Goal: Information Seeking & Learning: Learn about a topic

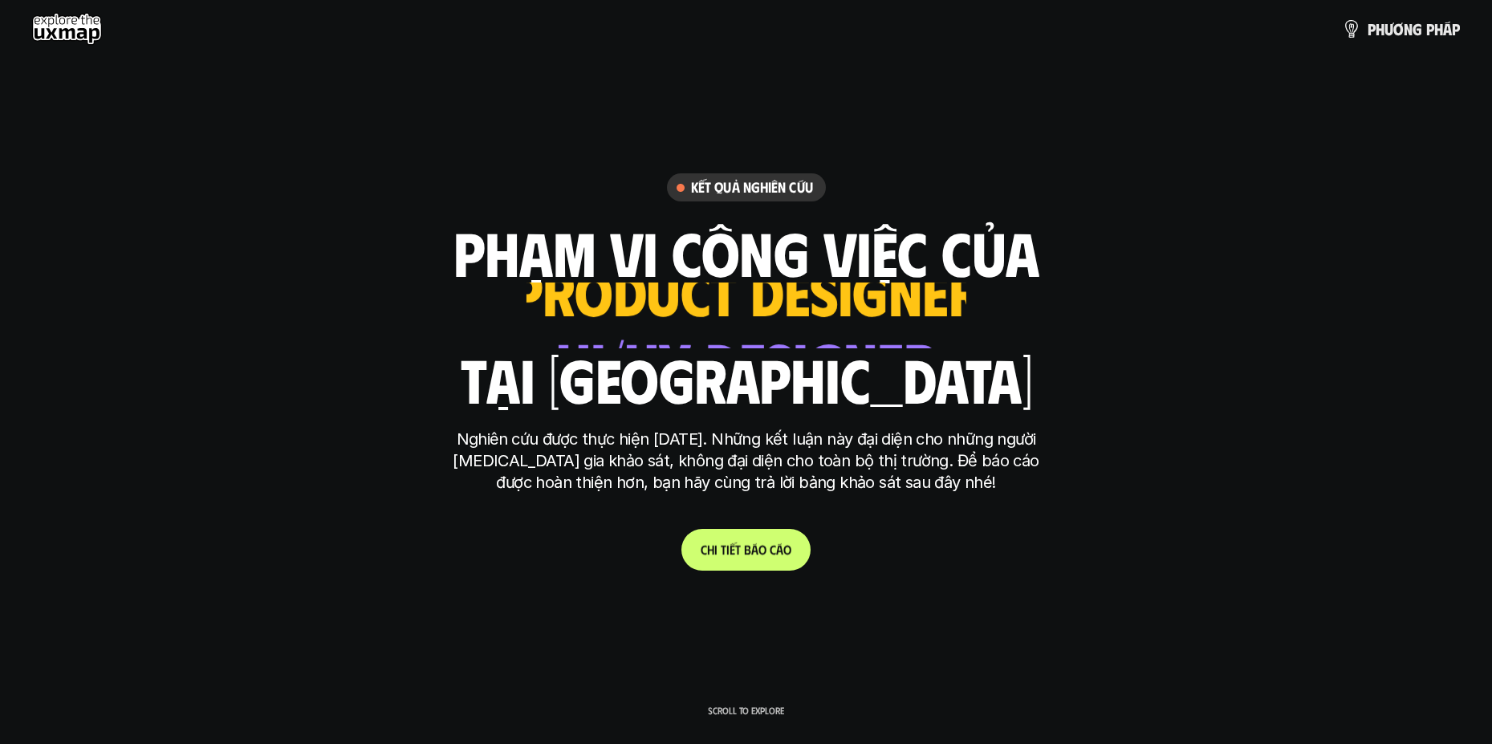
click at [766, 550] on p "C h i t i ế t b á o c á o" at bounding box center [746, 549] width 91 height 15
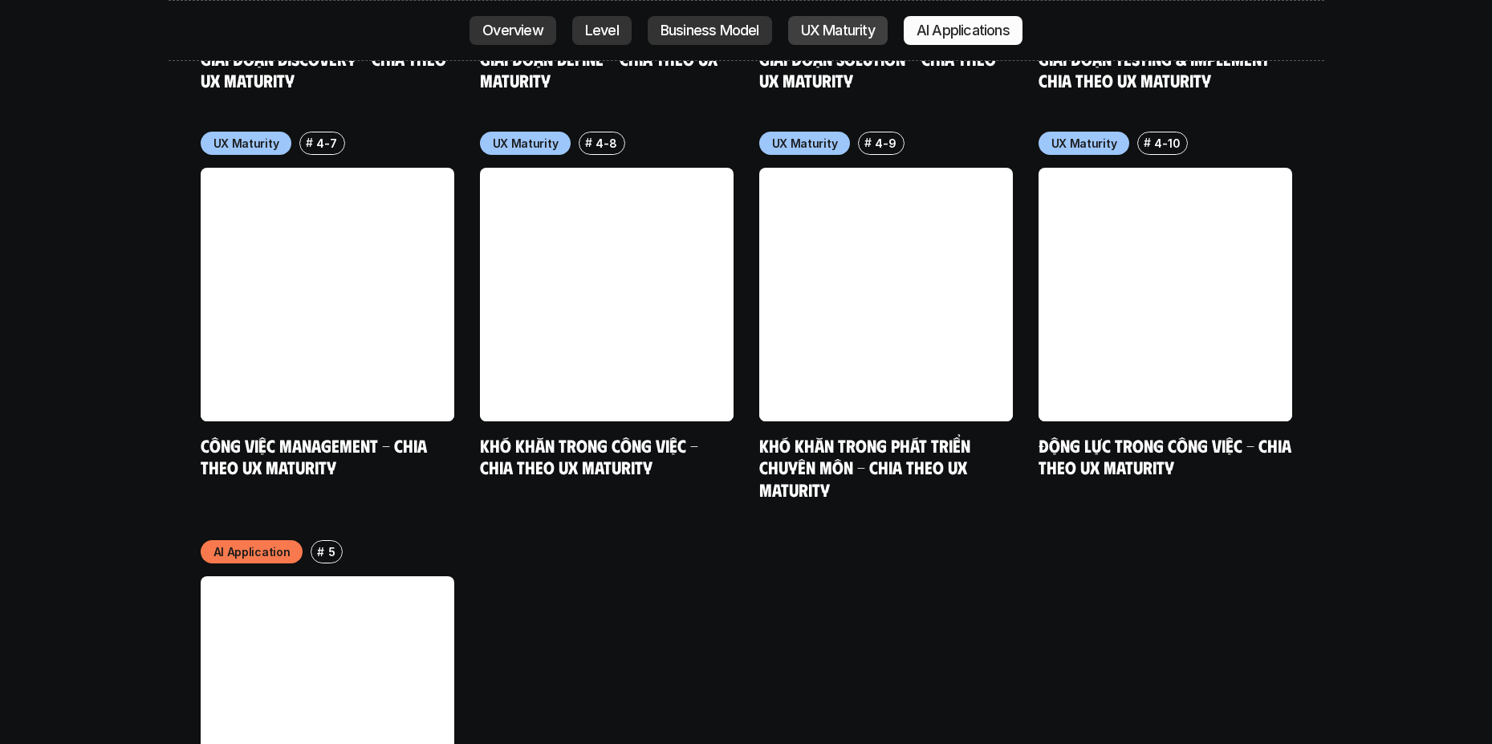
scroll to position [8626, 0]
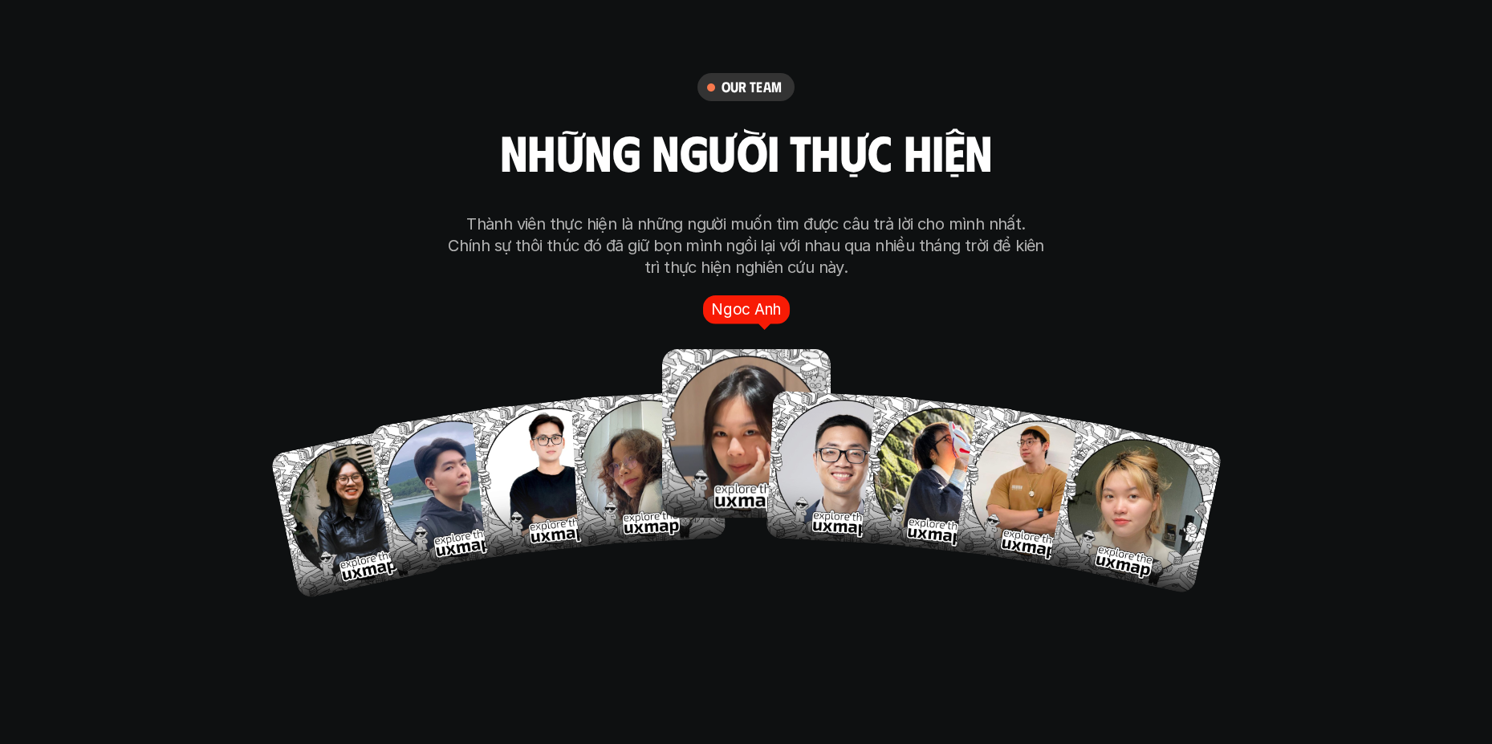
click at [735, 378] on img at bounding box center [746, 434] width 169 height 169
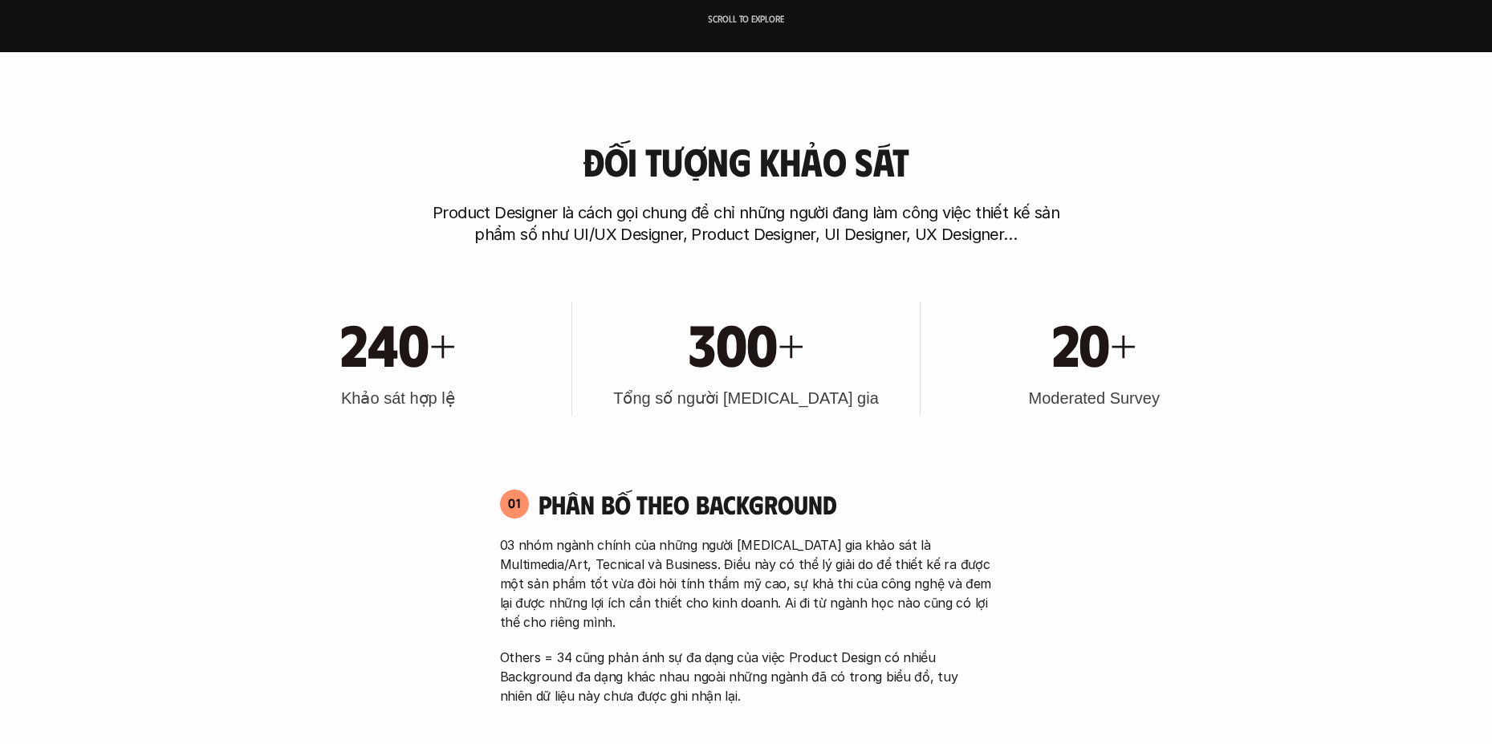
scroll to position [963, 0]
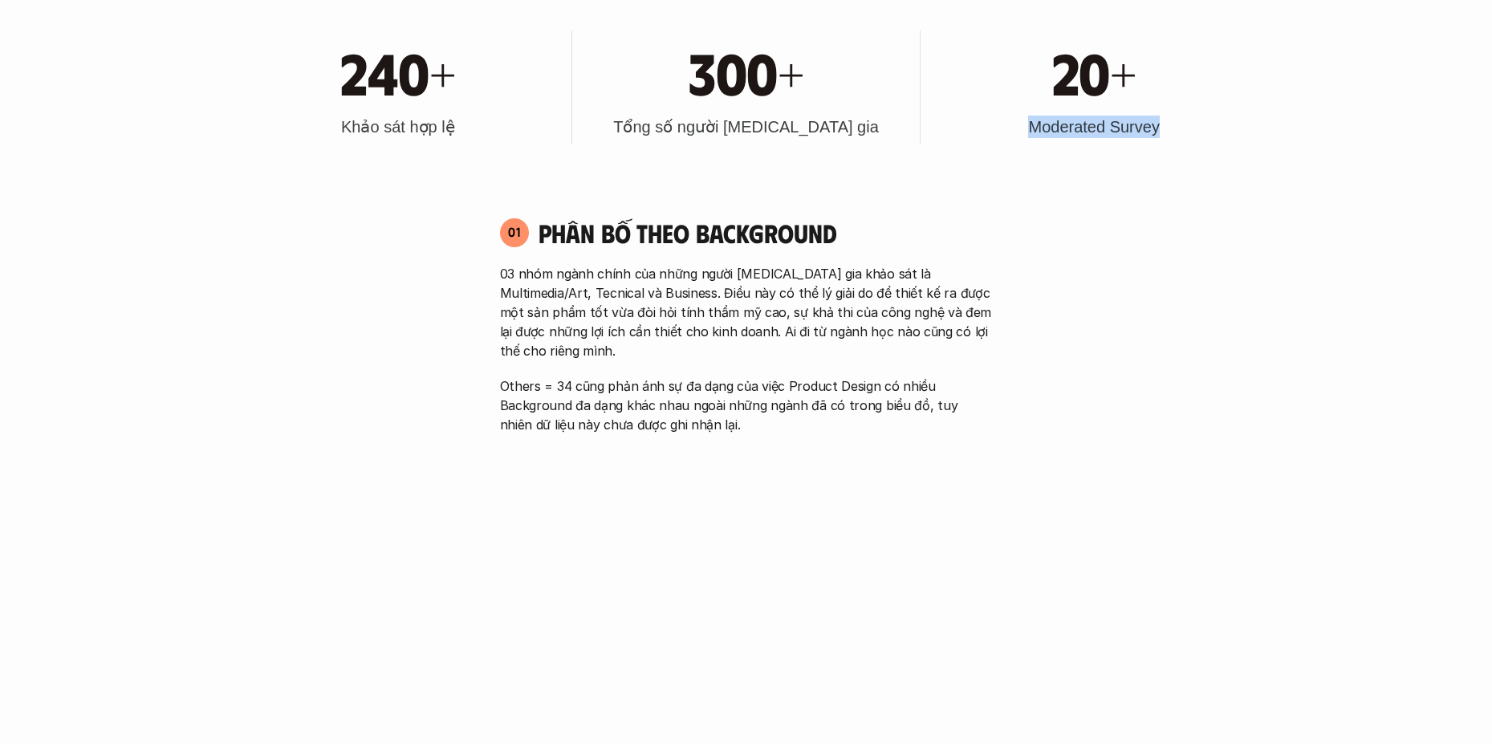
drag, startPoint x: 1202, startPoint y: 147, endPoint x: 1159, endPoint y: 159, distance: 45.0
click at [1159, 159] on div "240+ Khảo sát hợp lệ 300+ Tổng số người tham gia 20+ Moderated Survey" at bounding box center [746, 87] width 1027 height 162
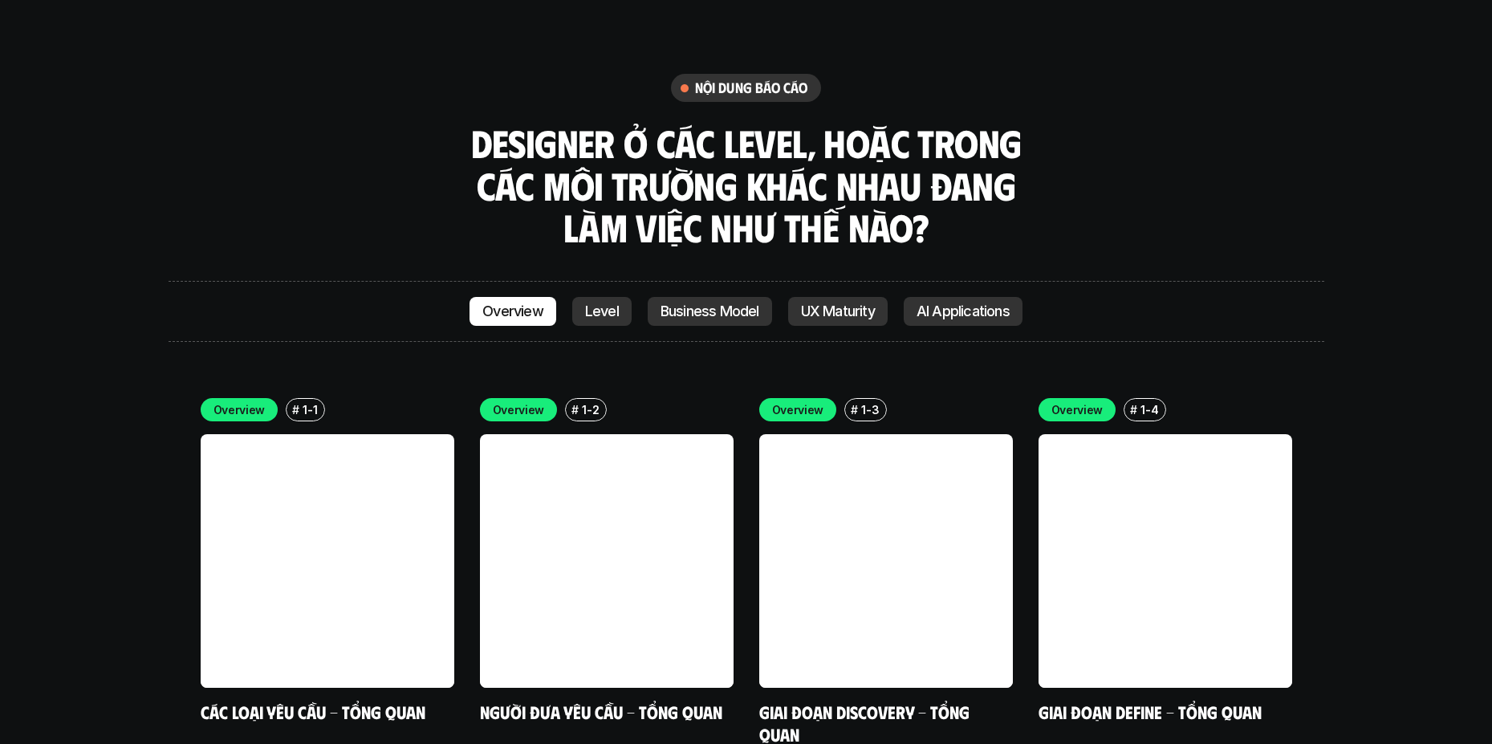
scroll to position [4173, 0]
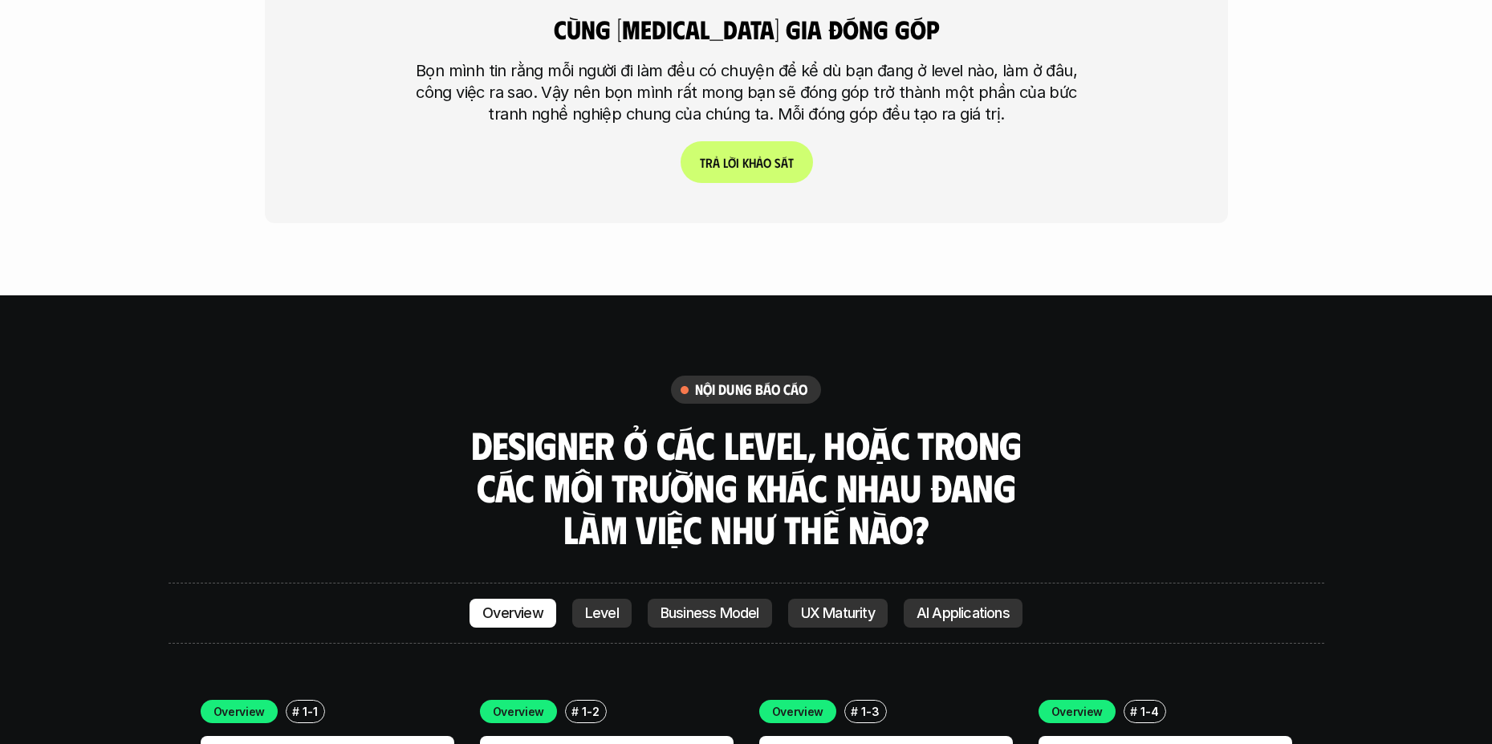
click at [602, 605] on p "Level" at bounding box center [602, 613] width 34 height 16
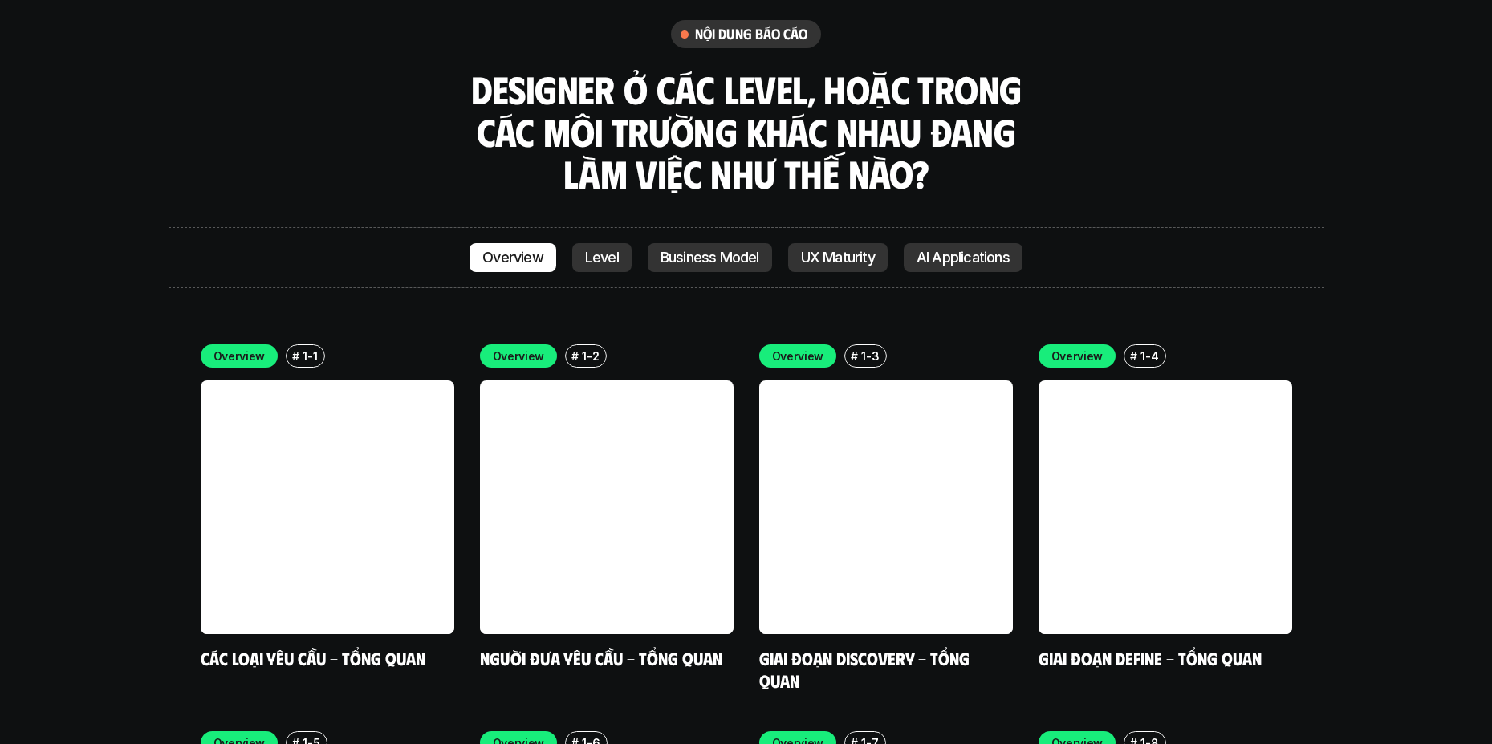
scroll to position [4355, 0]
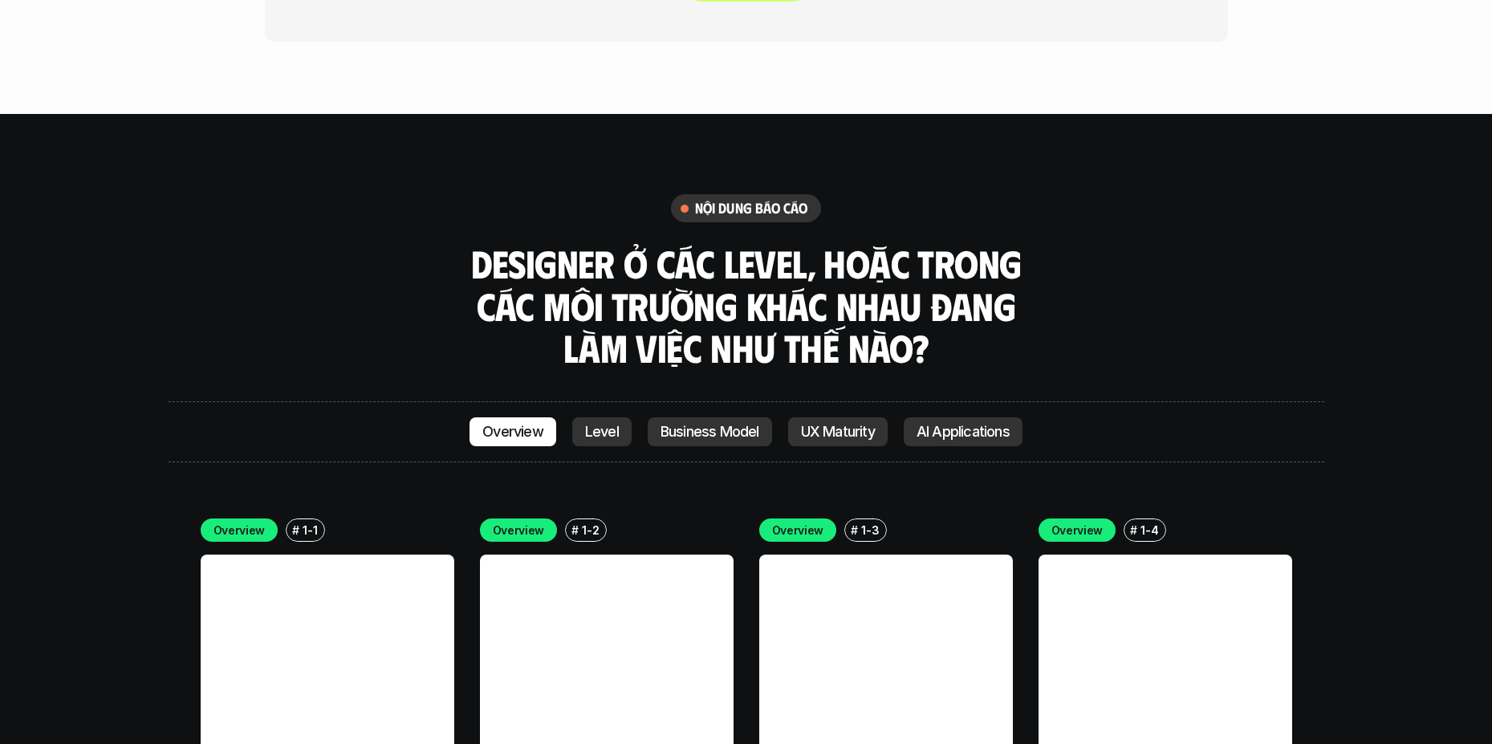
click at [949, 424] on p "AI Applications" at bounding box center [962, 432] width 93 height 16
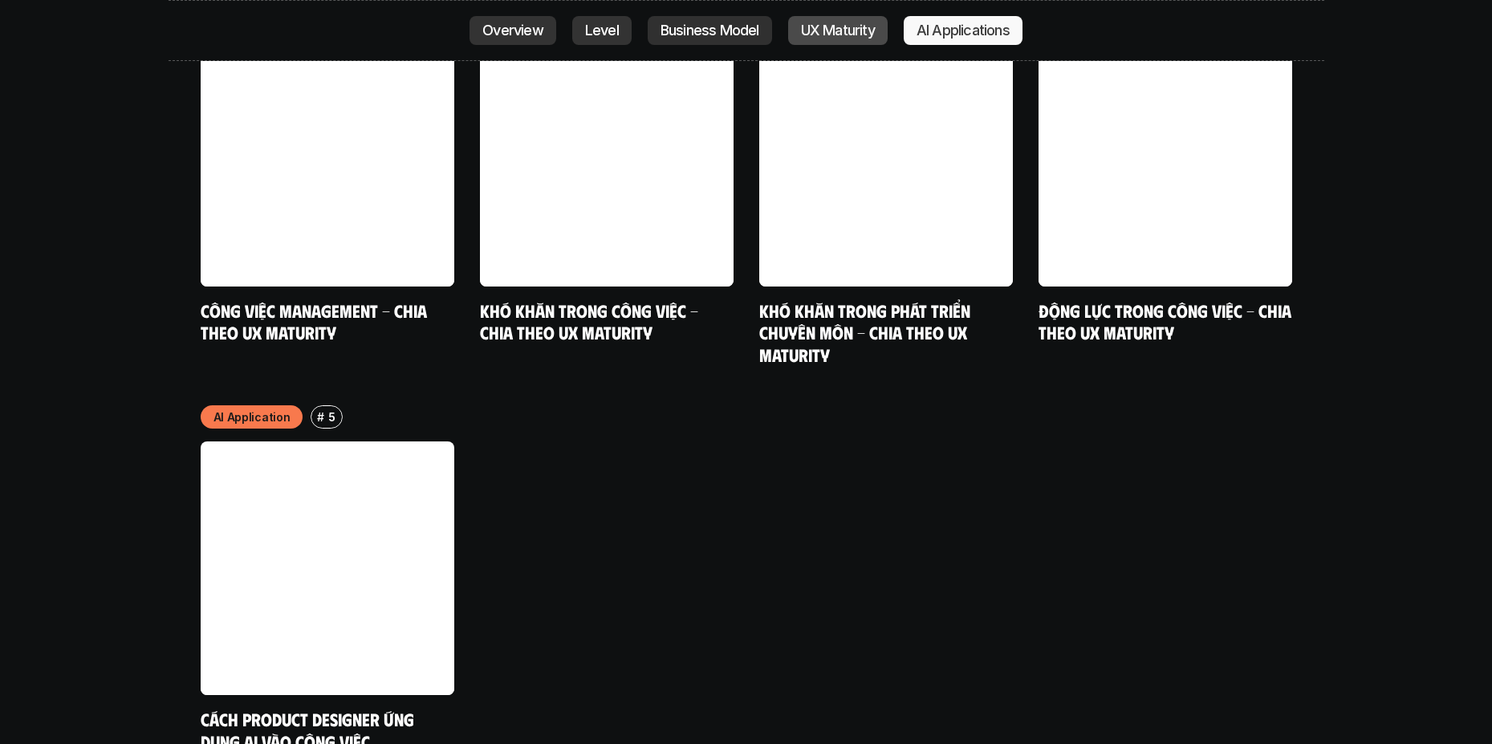
scroll to position [8617, 0]
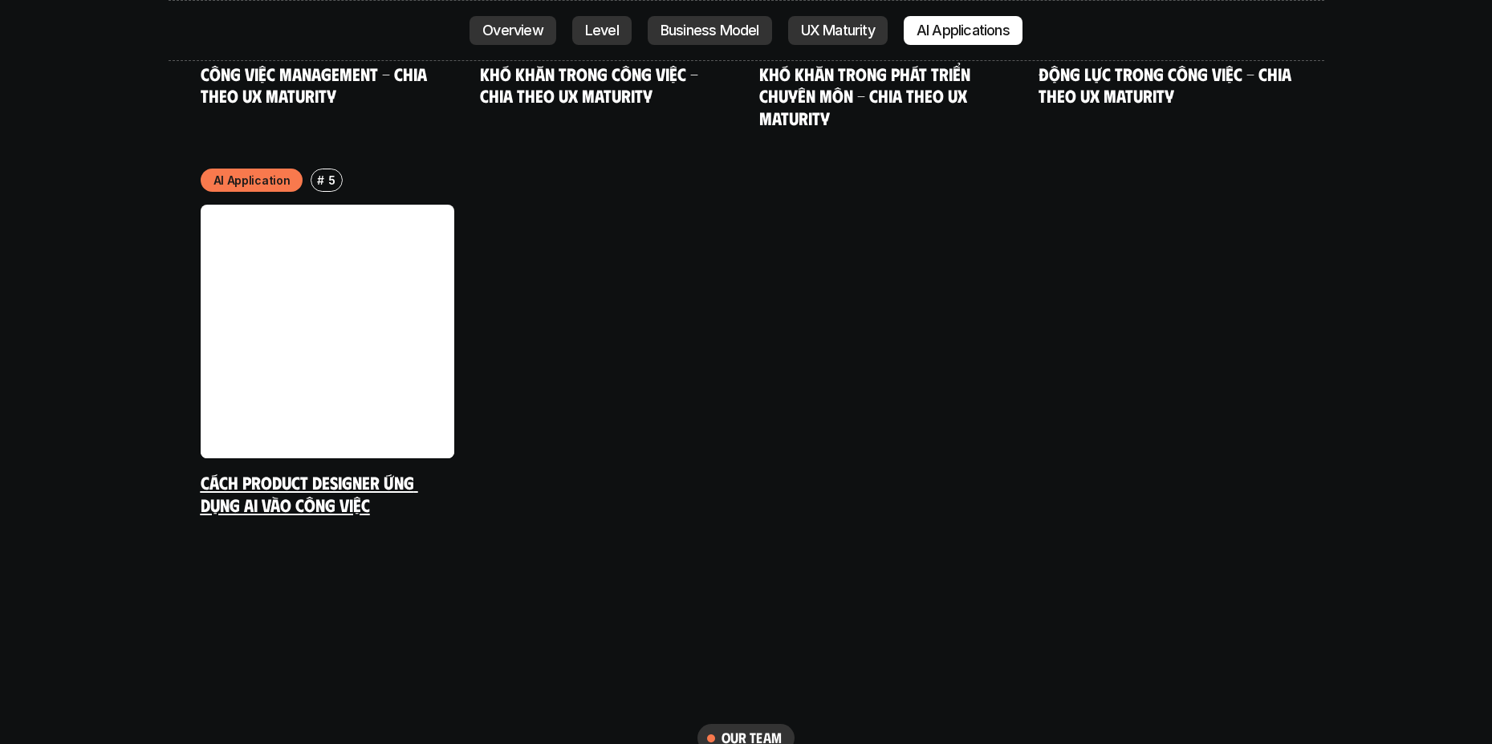
click at [339, 279] on link at bounding box center [328, 332] width 254 height 254
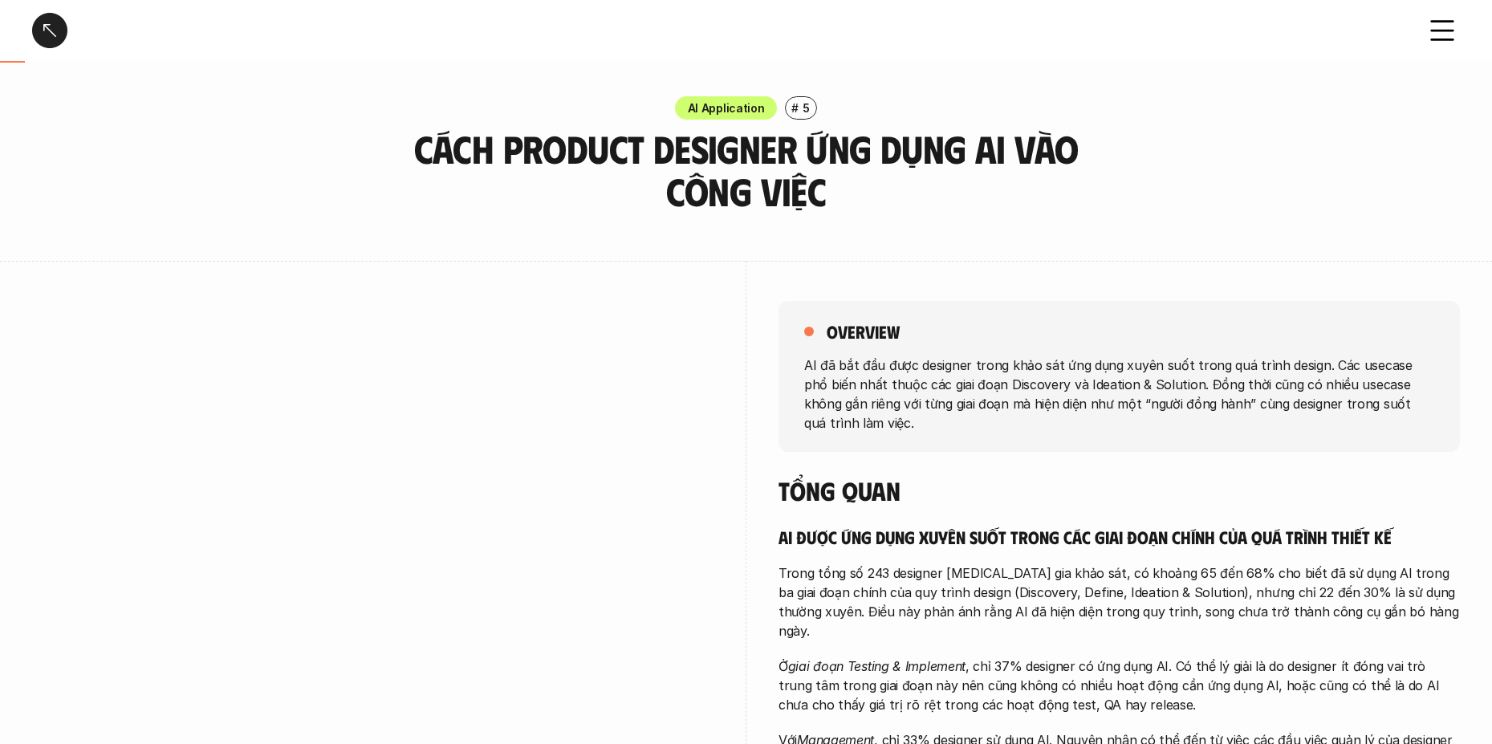
click at [1214, 132] on div "AI Application # 5 Cách Product Designer ứng dụng AI vào công việc" at bounding box center [746, 154] width 1492 height 116
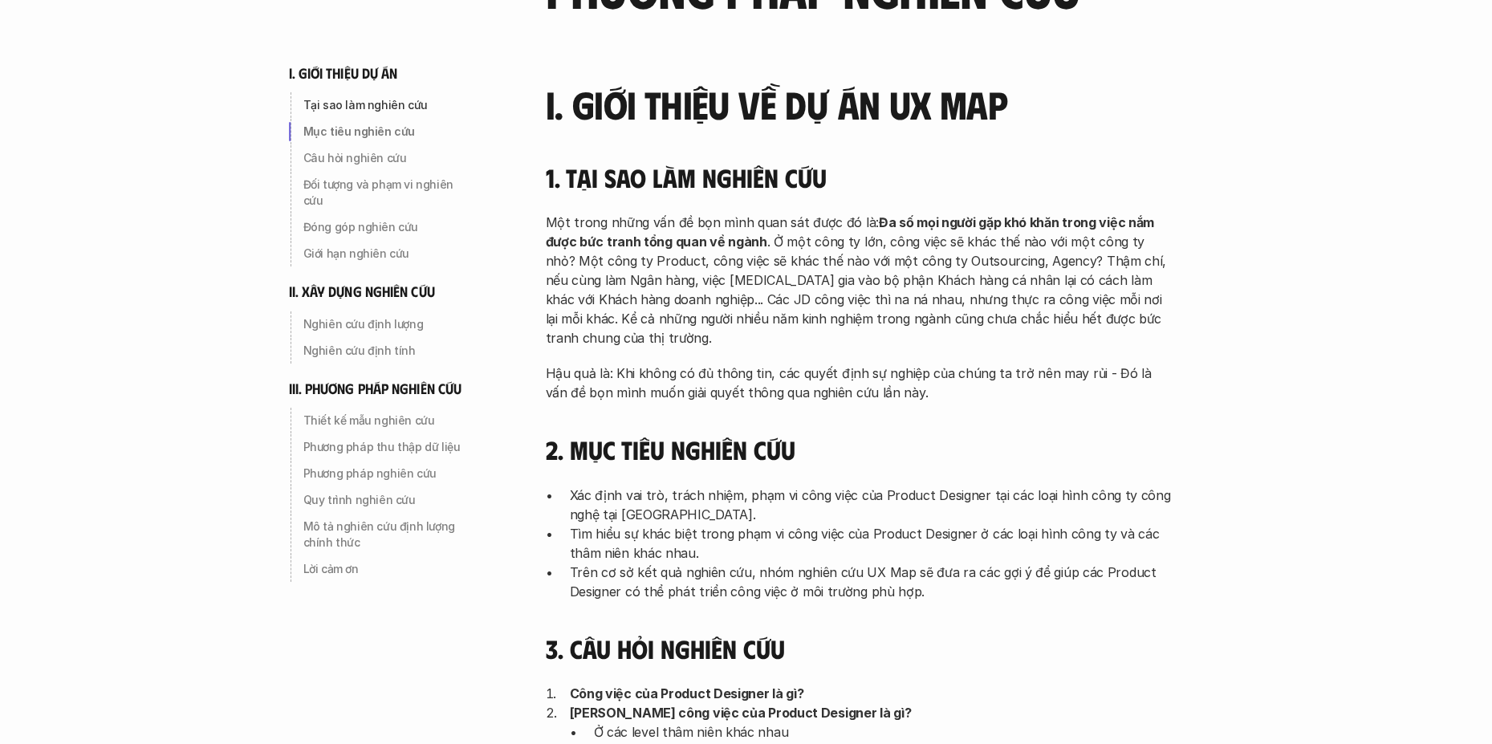
scroll to position [161, 0]
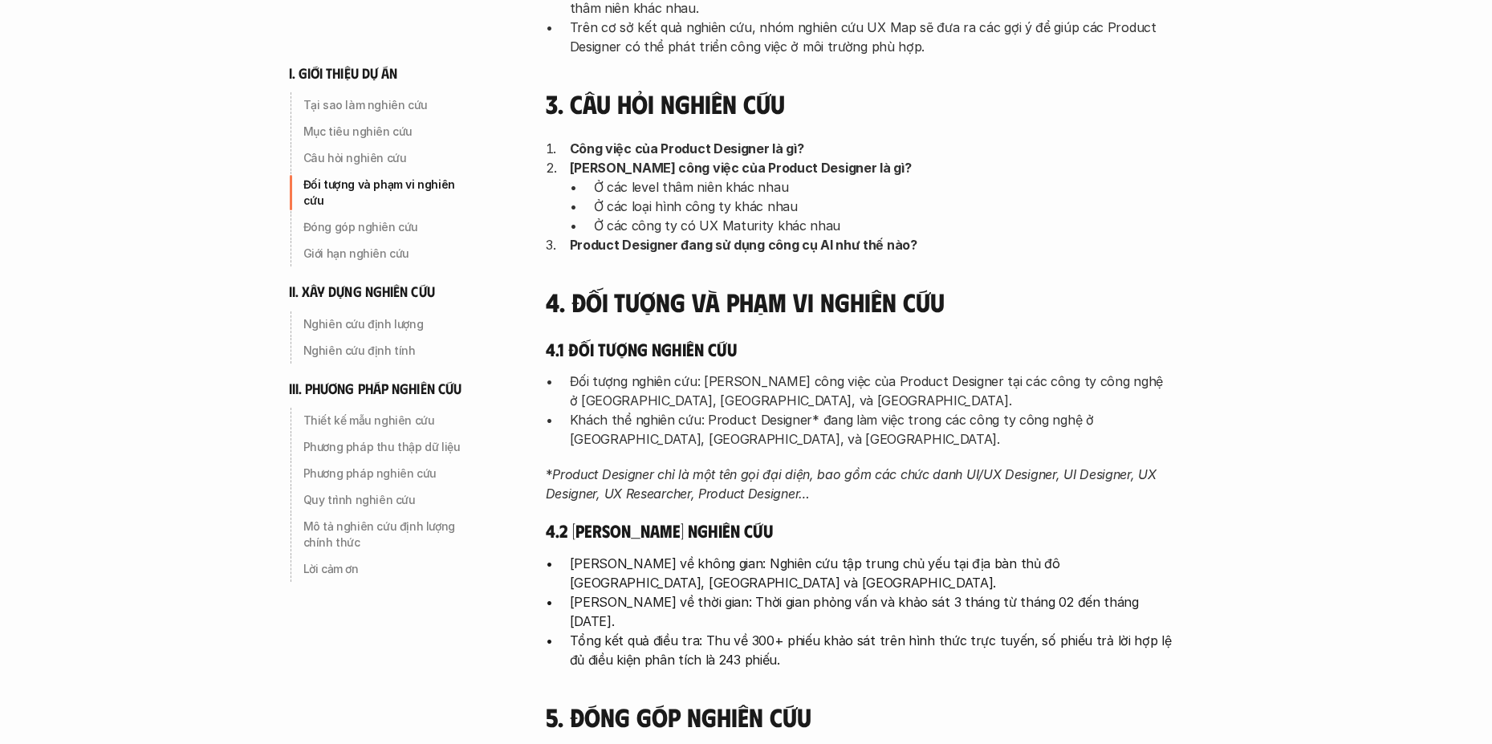
scroll to position [803, 0]
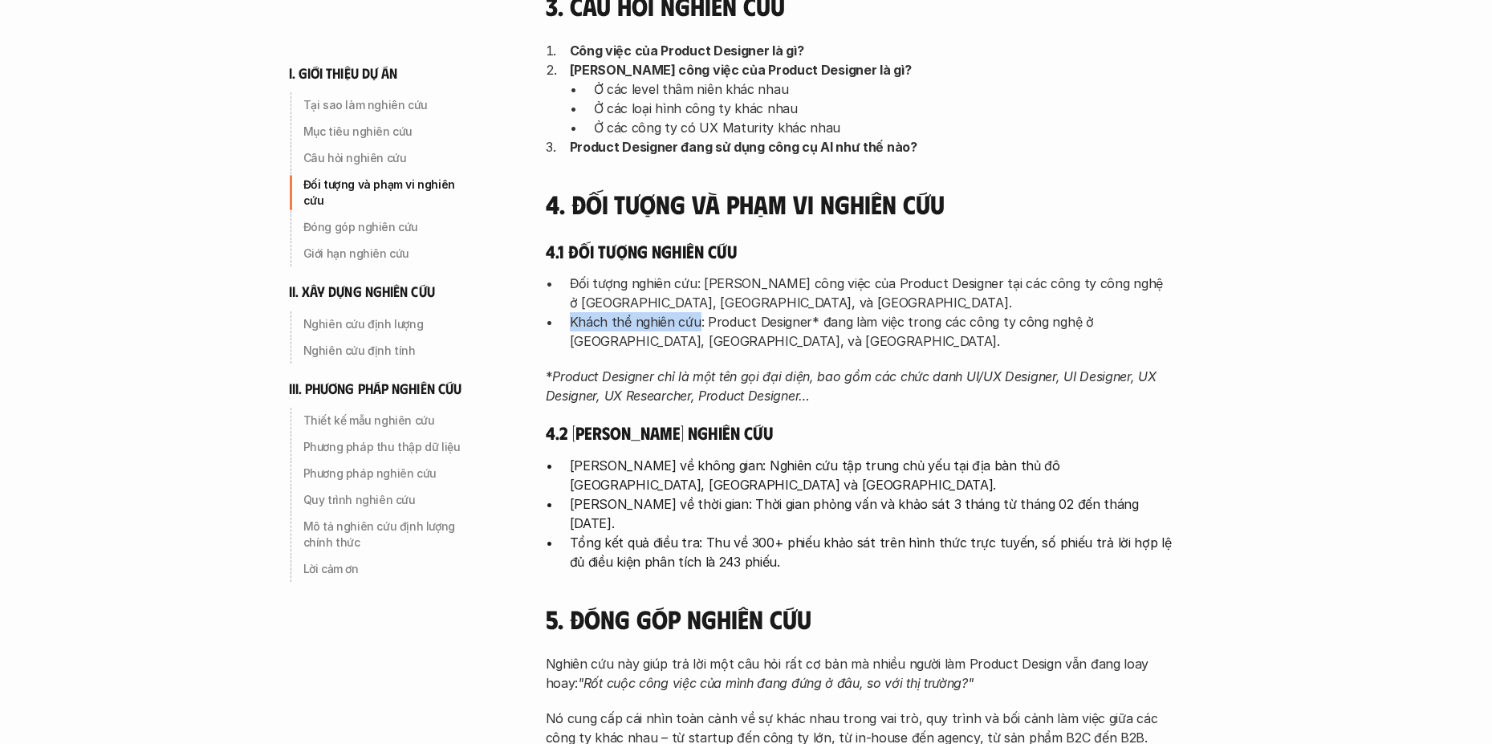
drag, startPoint x: 569, startPoint y: 321, endPoint x: 699, endPoint y: 327, distance: 130.1
click at [699, 327] on p "Khách thể nghiên cứu: Product Designer* đang làm việc trong các công ty công ng…" at bounding box center [871, 331] width 602 height 39
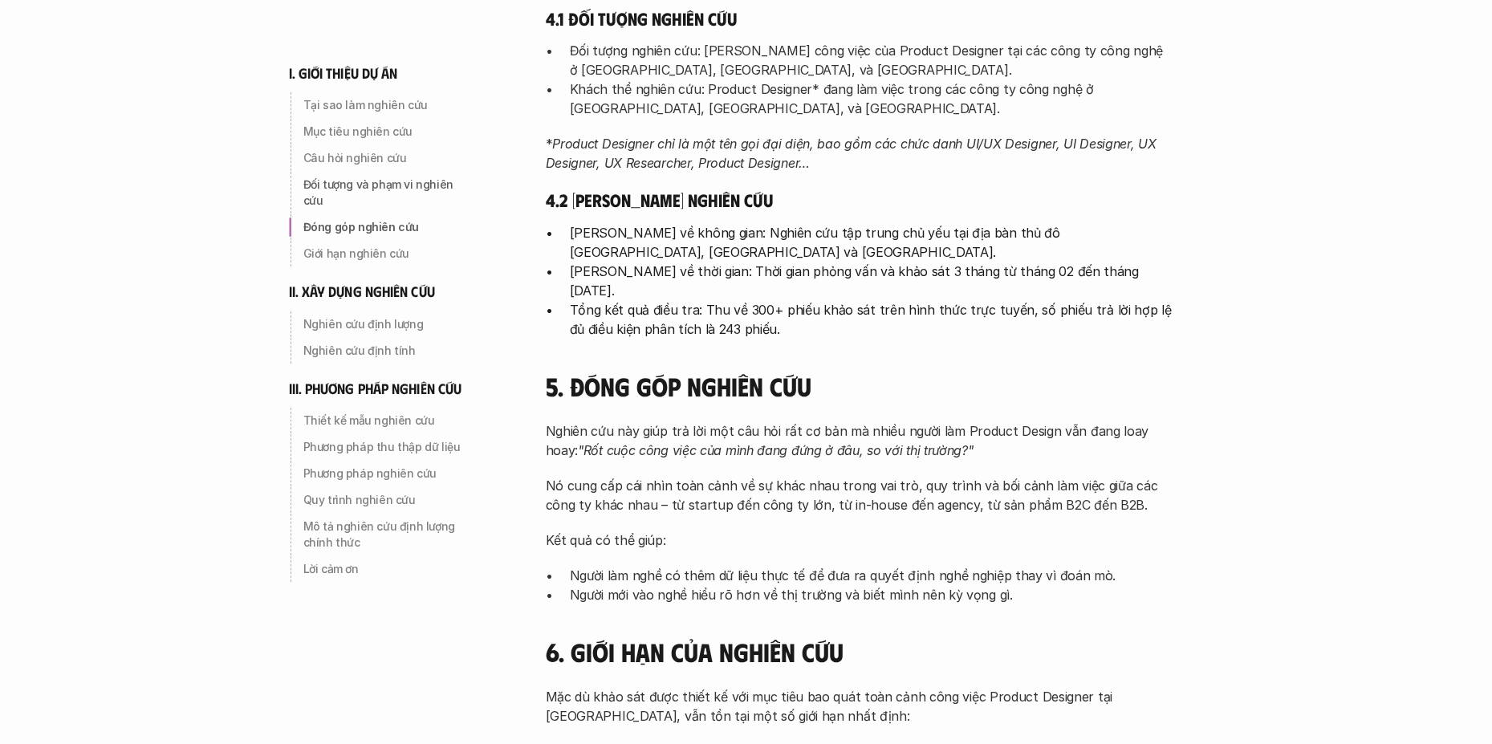
scroll to position [1043, 0]
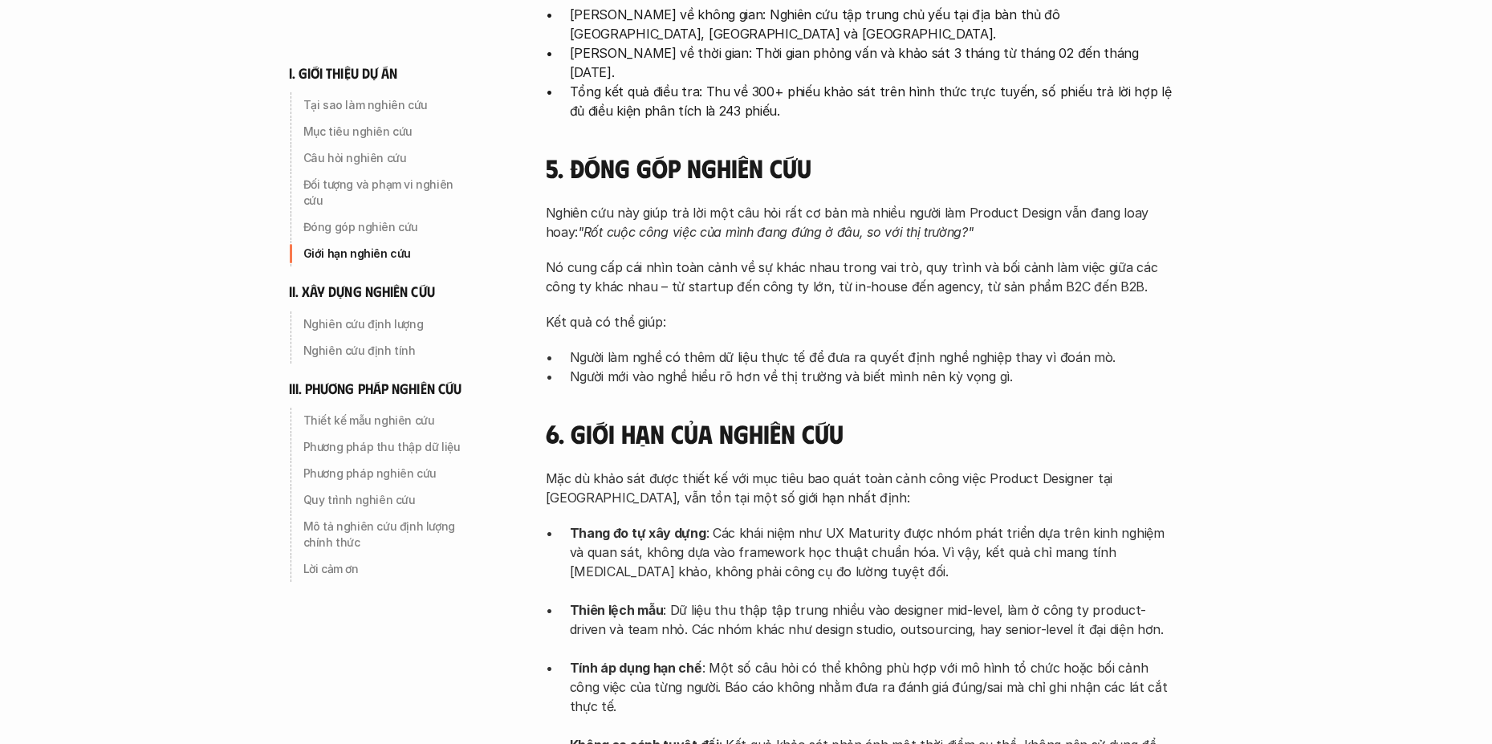
scroll to position [1445, 0]
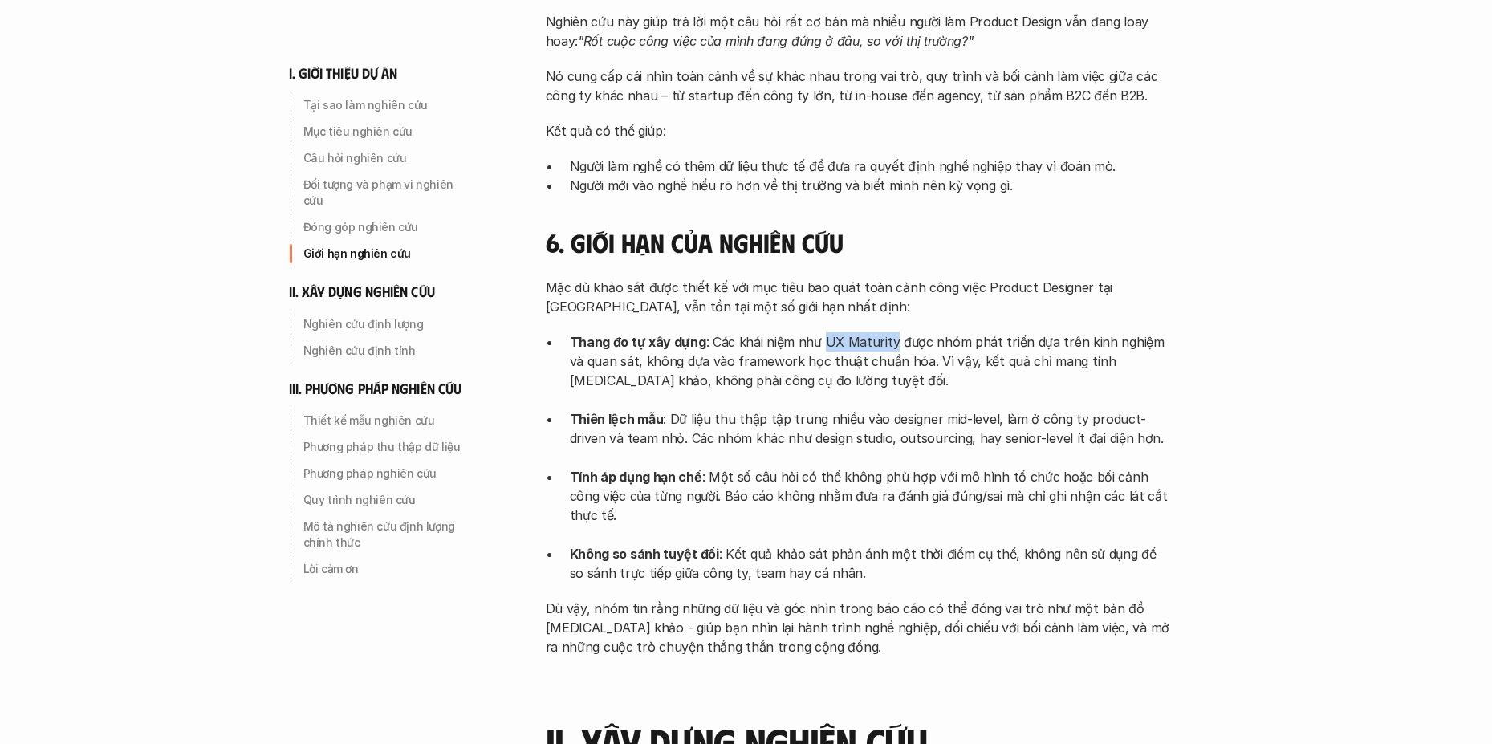
drag, startPoint x: 819, startPoint y: 323, endPoint x: 888, endPoint y: 323, distance: 69.0
click at [888, 332] on p "Thang đo tự xây dựng : Các khái niệm như UX Maturity được nhóm phát triển dựa t…" at bounding box center [871, 370] width 602 height 77
click at [851, 343] on img at bounding box center [854, 344] width 18 height 18
drag, startPoint x: 1091, startPoint y: 400, endPoint x: 1220, endPoint y: 395, distance: 128.5
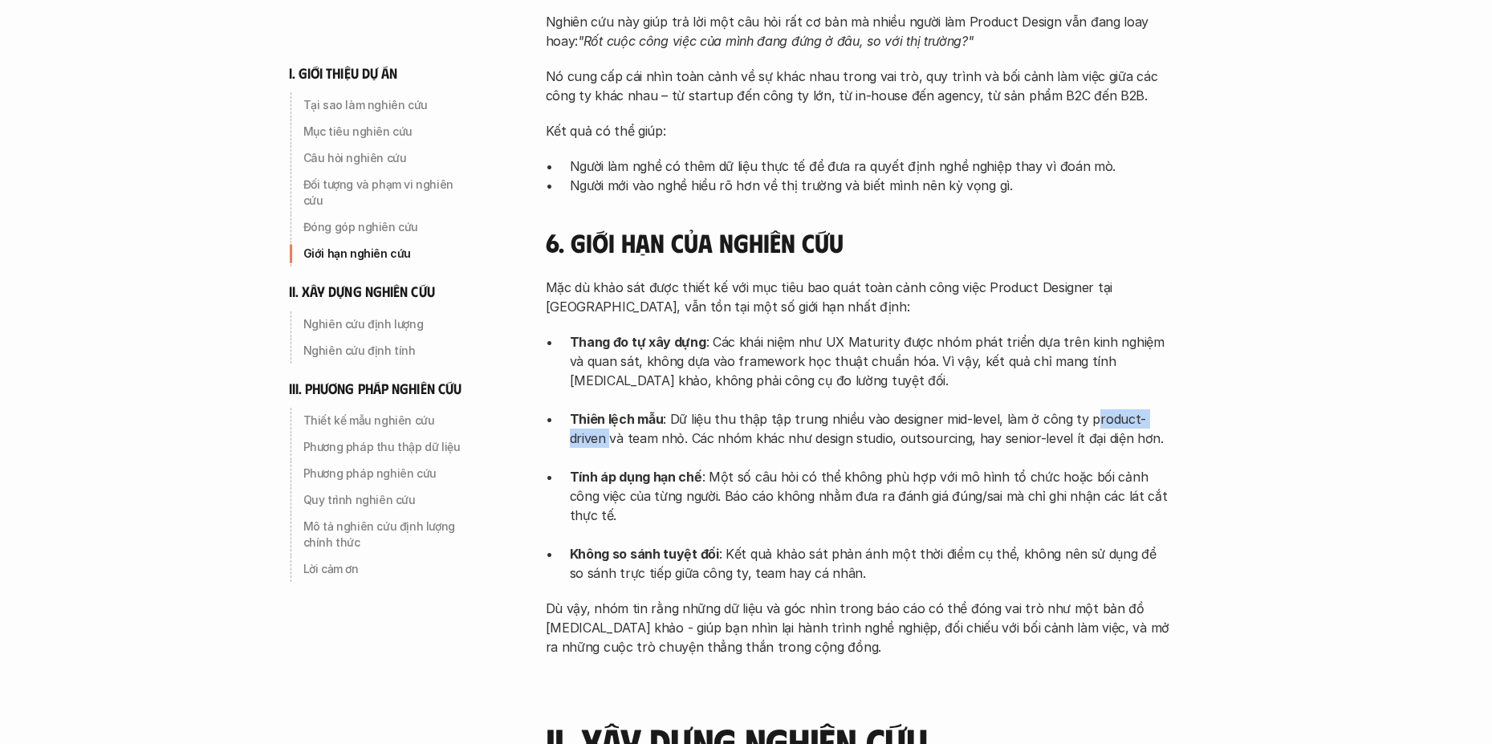
drag, startPoint x: 1090, startPoint y: 403, endPoint x: 1185, endPoint y: 400, distance: 95.6
click at [1119, 373] on p "Thang đo tự xây dựng : Các khái niệm như UX Maturity được nhóm phát triển dựa t…" at bounding box center [871, 370] width 602 height 77
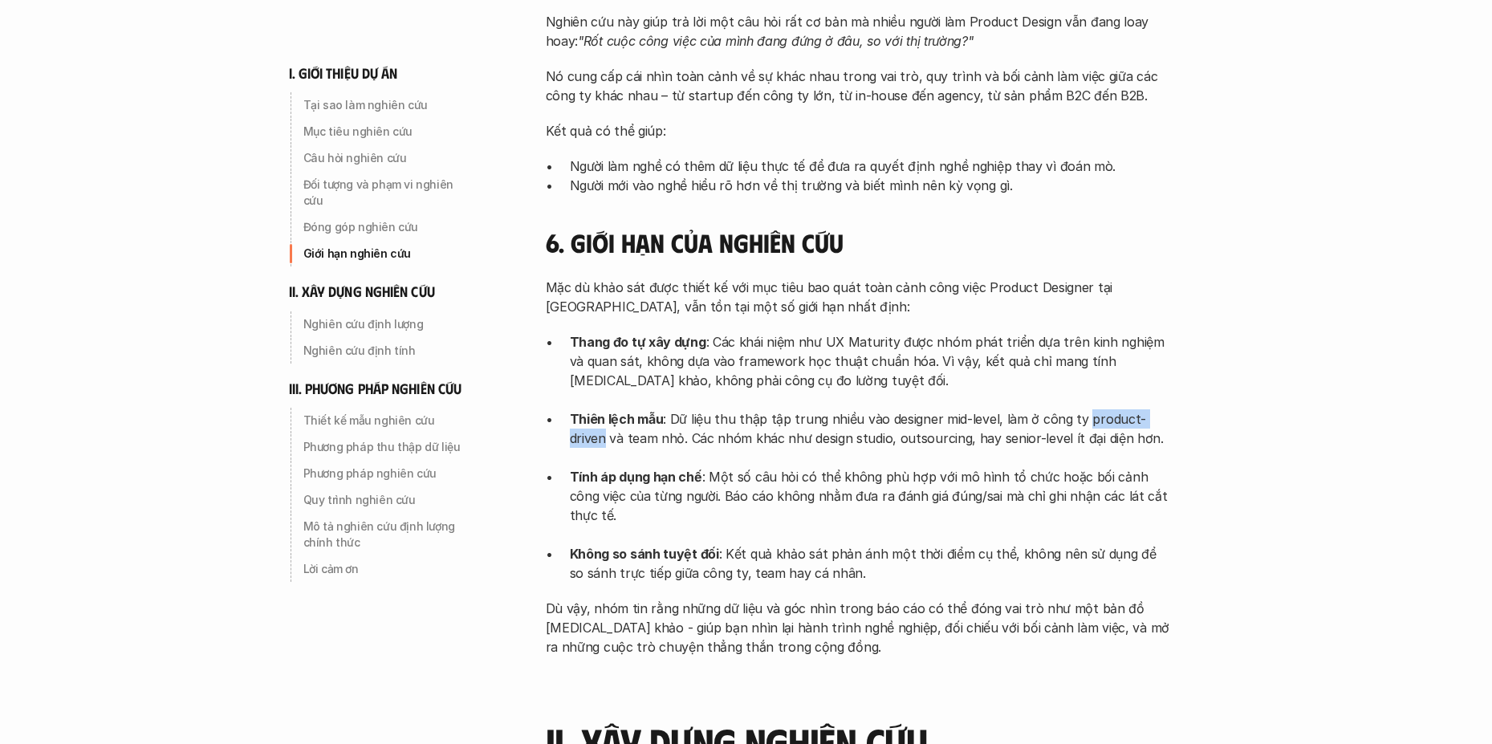
drag, startPoint x: 1080, startPoint y: 400, endPoint x: 1164, endPoint y: 397, distance: 83.5
click at [1164, 409] on p "Thiên lệch mẫu : Dữ liệu thu thập tập trung nhiều vào designer mid-level, làm ở…" at bounding box center [871, 438] width 602 height 58
click at [1119, 420] on img at bounding box center [1121, 420] width 18 height 18
drag, startPoint x: 569, startPoint y: 396, endPoint x: 660, endPoint y: 396, distance: 90.7
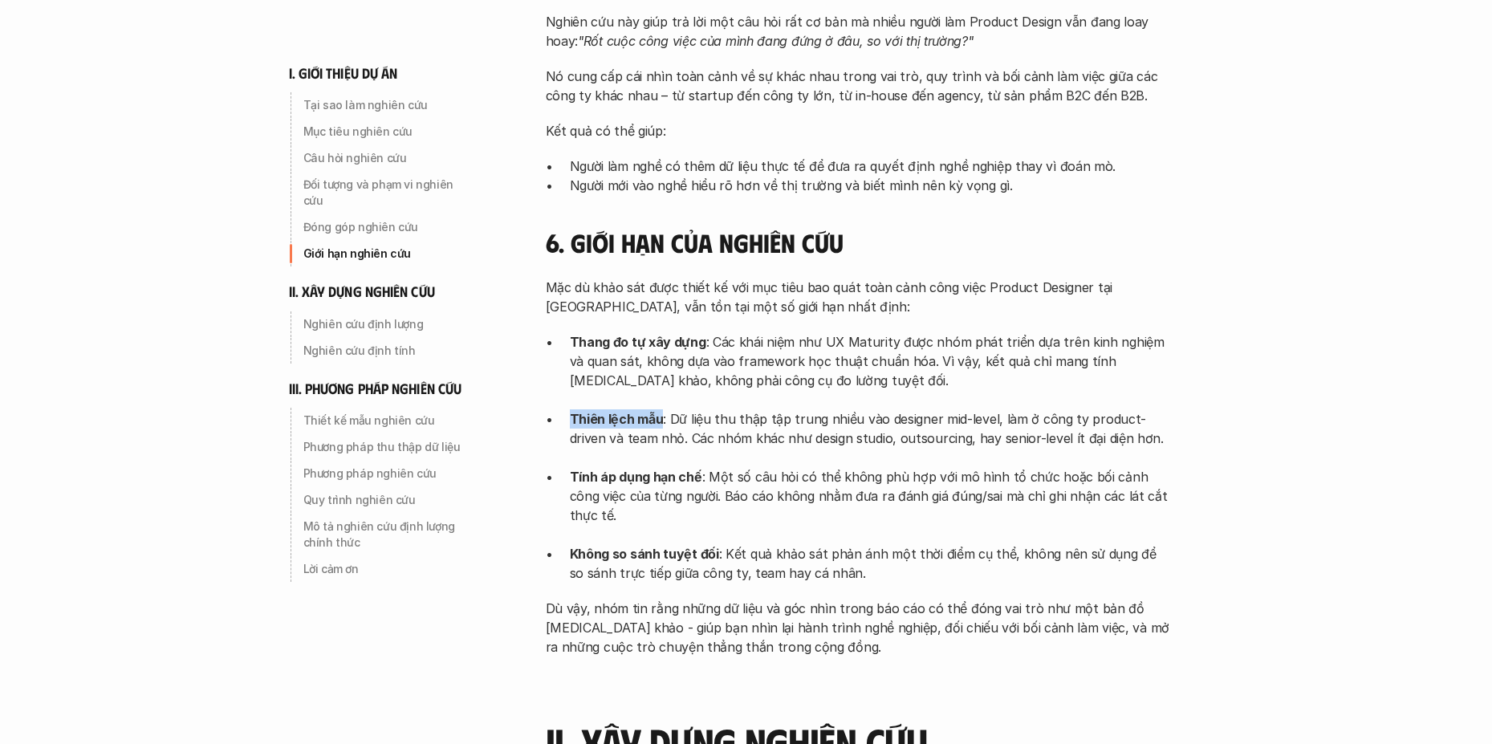
click at [660, 411] on strong "Thiên lệch mẫu" at bounding box center [617, 419] width 94 height 16
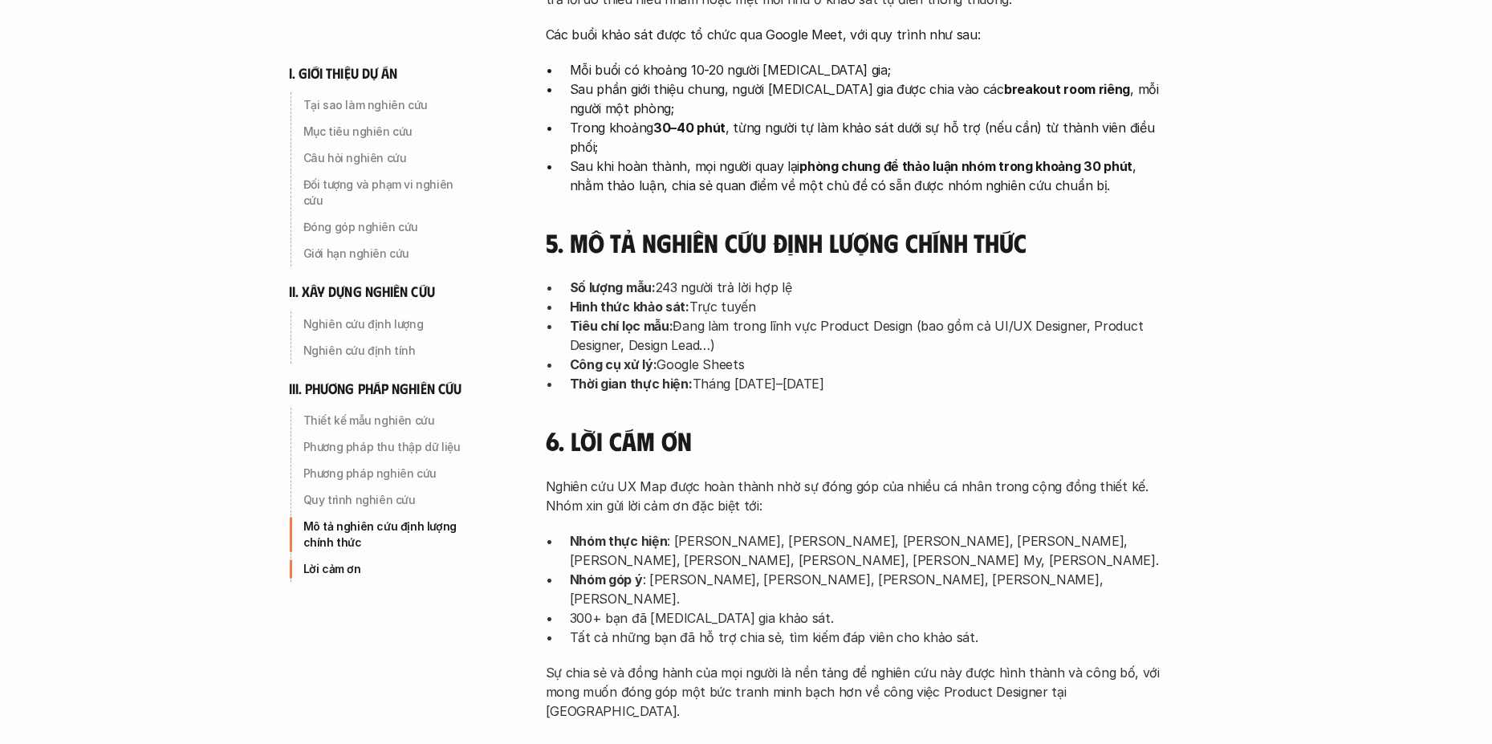
scroll to position [4976, 0]
